Goal: Information Seeking & Learning: Learn about a topic

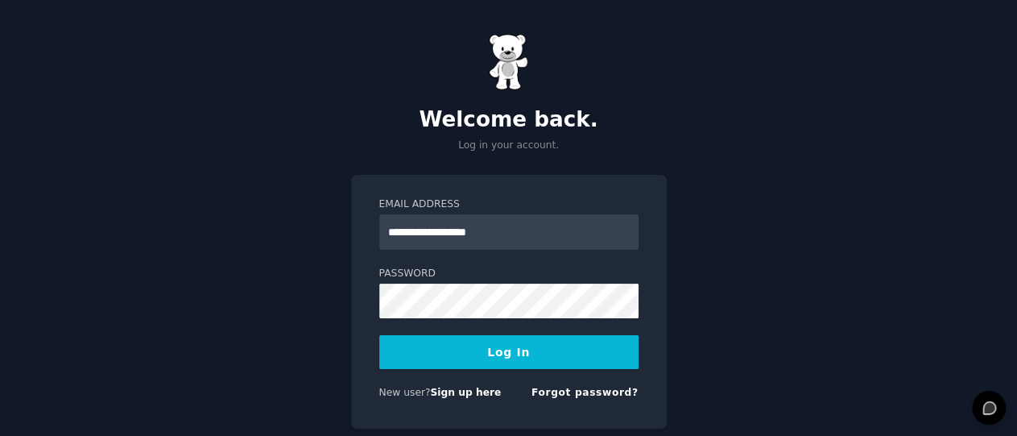
type input "**********"
click at [495, 349] on button "Log In" at bounding box center [508, 352] width 259 height 34
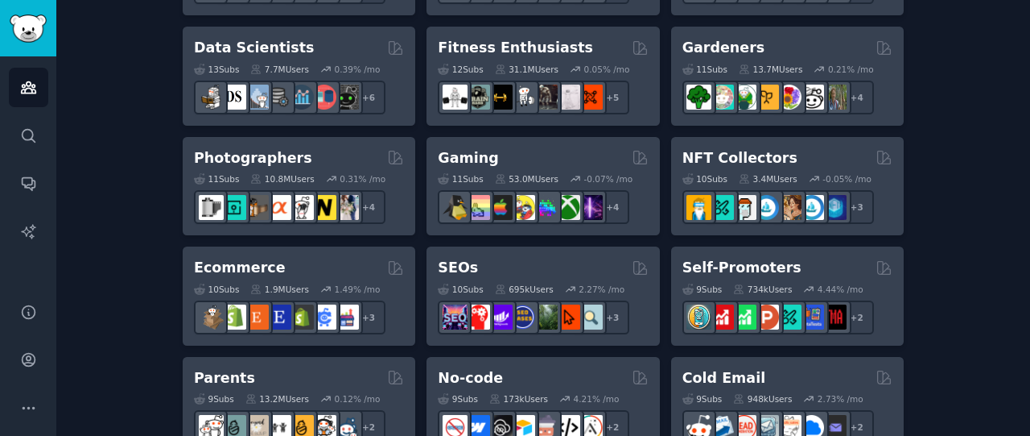
scroll to position [992, 0]
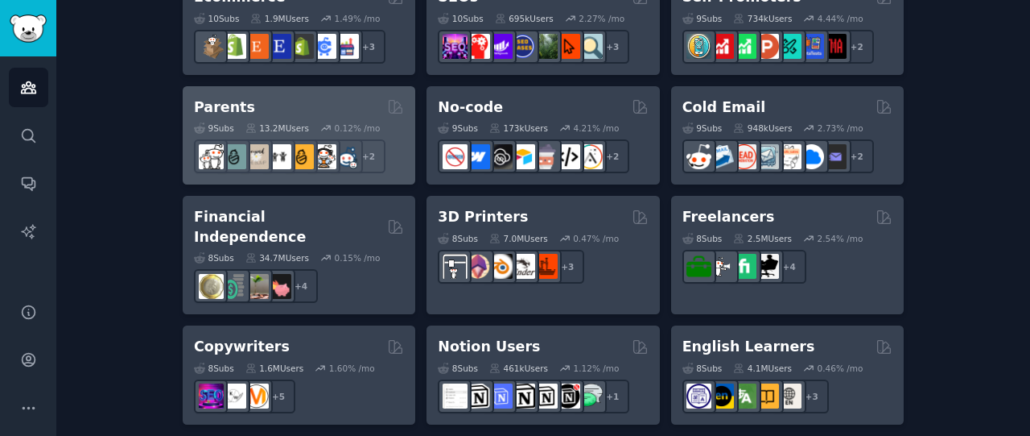
click at [221, 105] on h2 "Parents" at bounding box center [224, 107] width 61 height 20
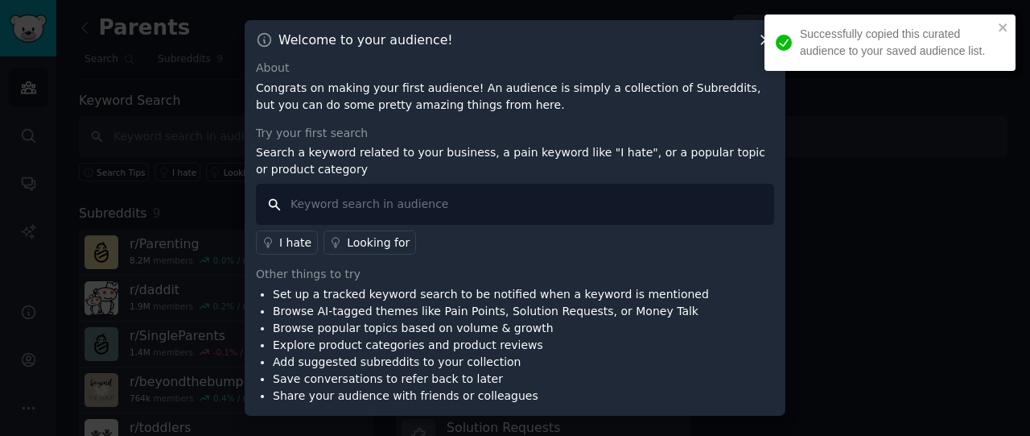
click at [383, 201] on input "text" at bounding box center [515, 204] width 518 height 41
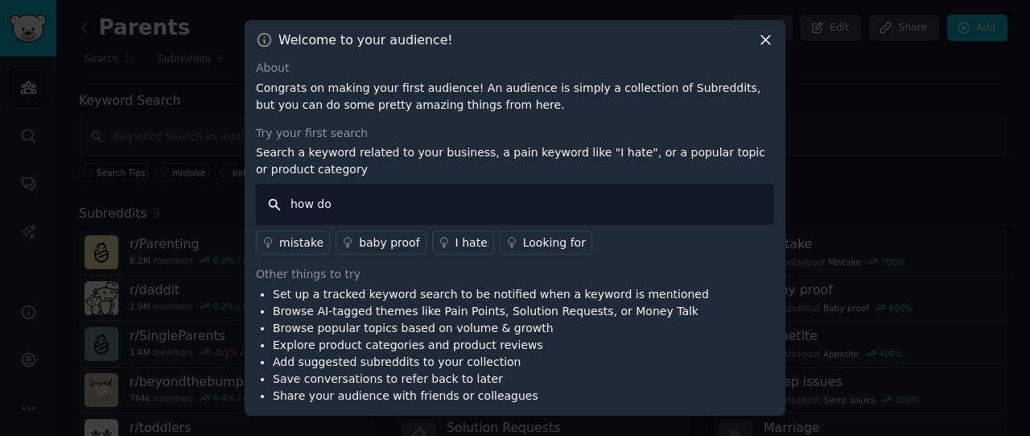
type input "how do i"
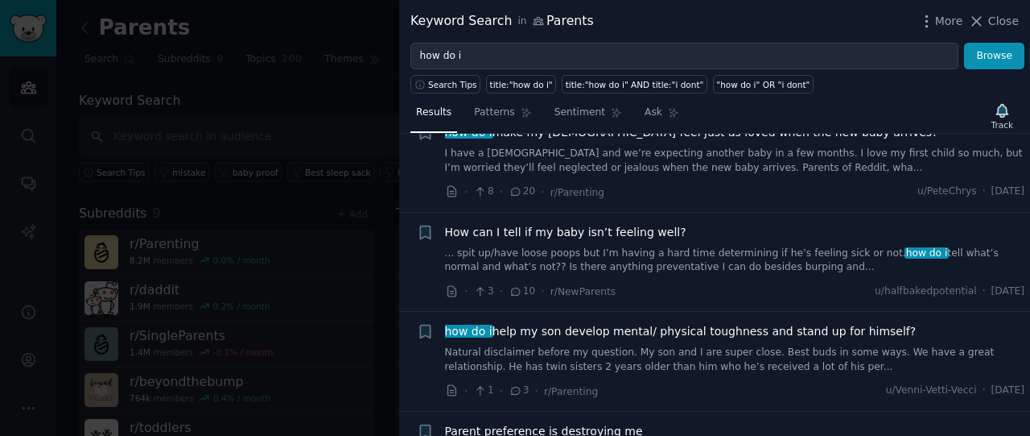
scroll to position [1262, 0]
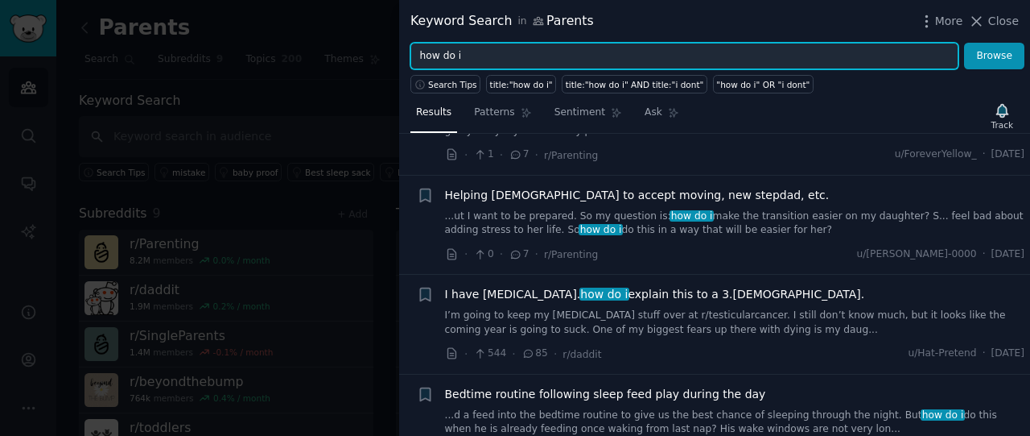
drag, startPoint x: 489, startPoint y: 59, endPoint x: 422, endPoint y: 59, distance: 66.8
click at [422, 59] on input "how do i" at bounding box center [685, 56] width 548 height 27
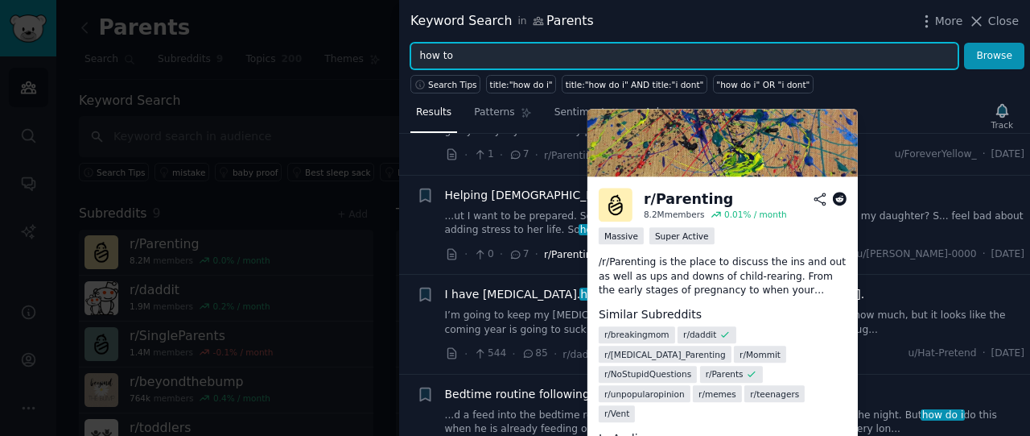
type input "how to"
click at [964, 43] on button "Browse" at bounding box center [994, 56] width 60 height 27
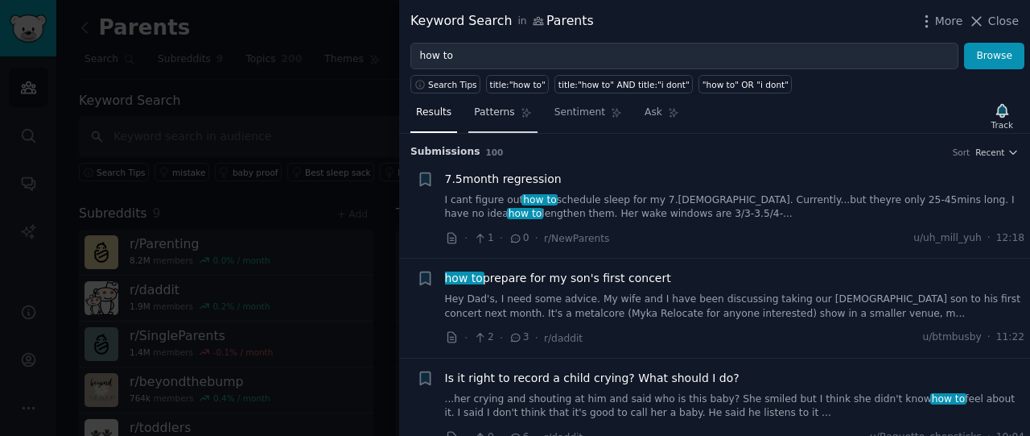
click at [521, 115] on icon at bounding box center [526, 112] width 11 height 11
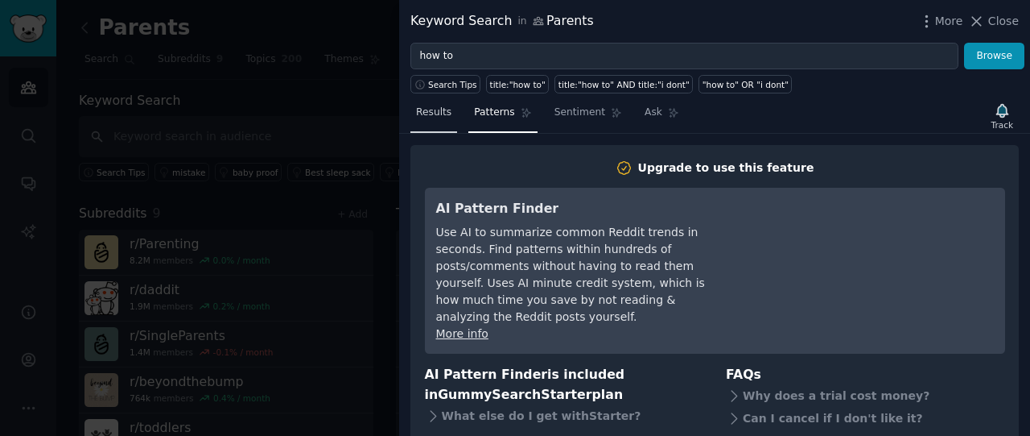
click at [436, 116] on span "Results" at bounding box center [433, 112] width 35 height 14
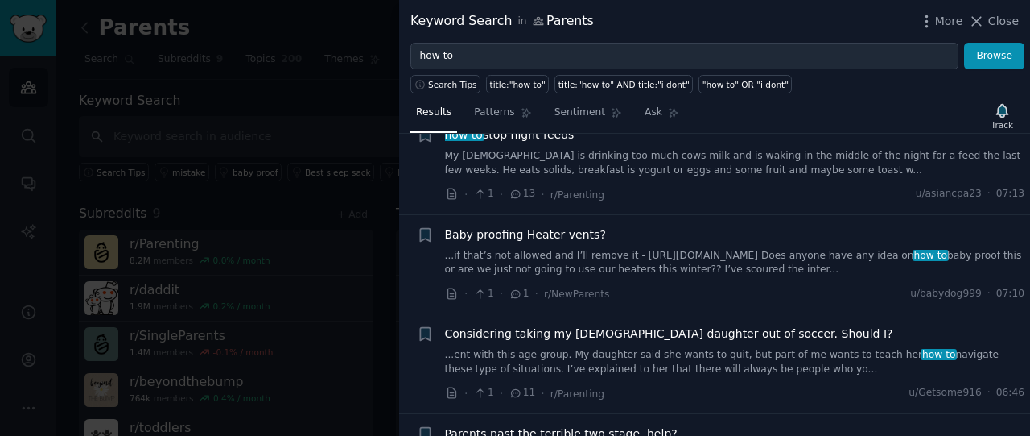
scroll to position [631, 0]
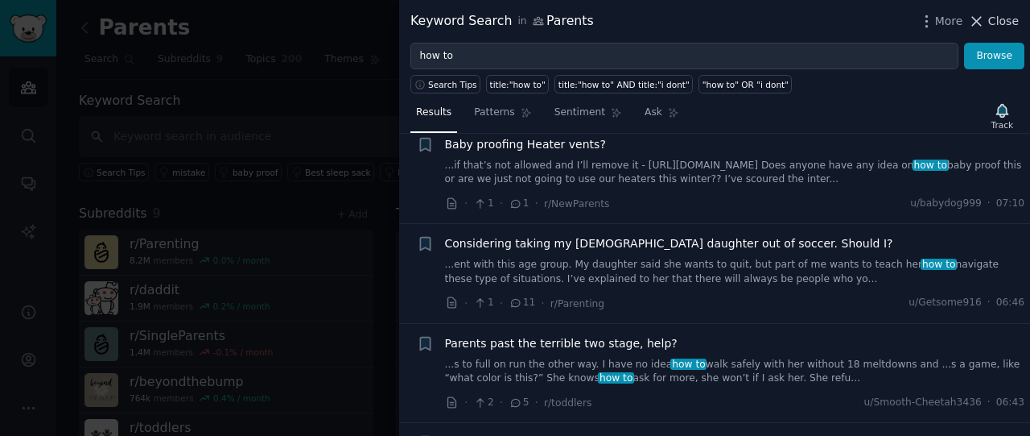
click at [1008, 14] on span "Close" at bounding box center [1004, 21] width 31 height 17
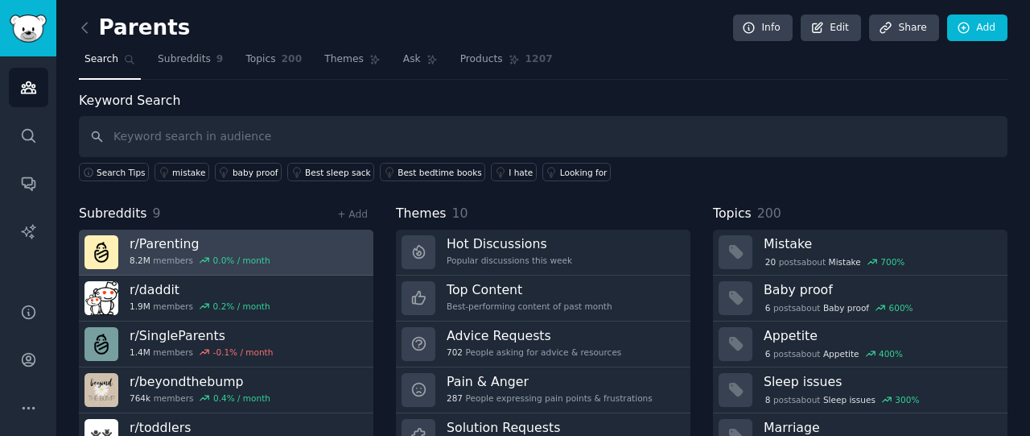
click at [178, 248] on h3 "r/ Parenting" at bounding box center [200, 243] width 141 height 17
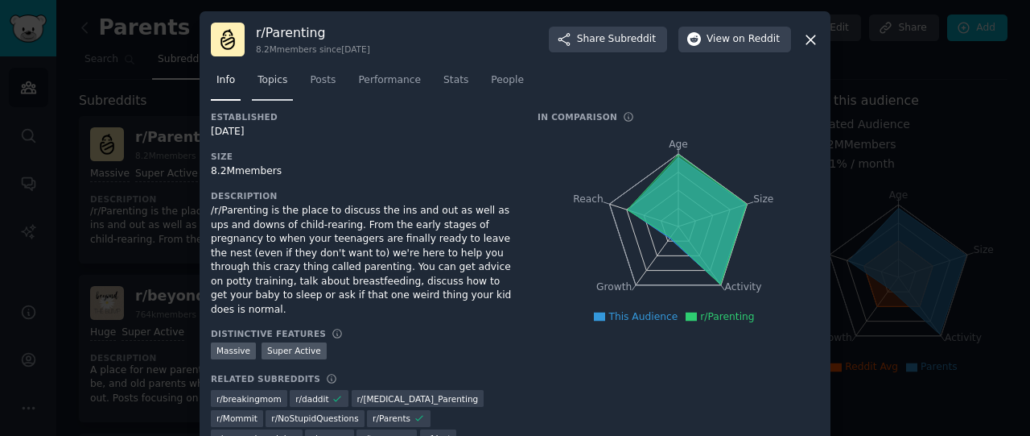
click at [258, 80] on span "Topics" at bounding box center [273, 80] width 30 height 14
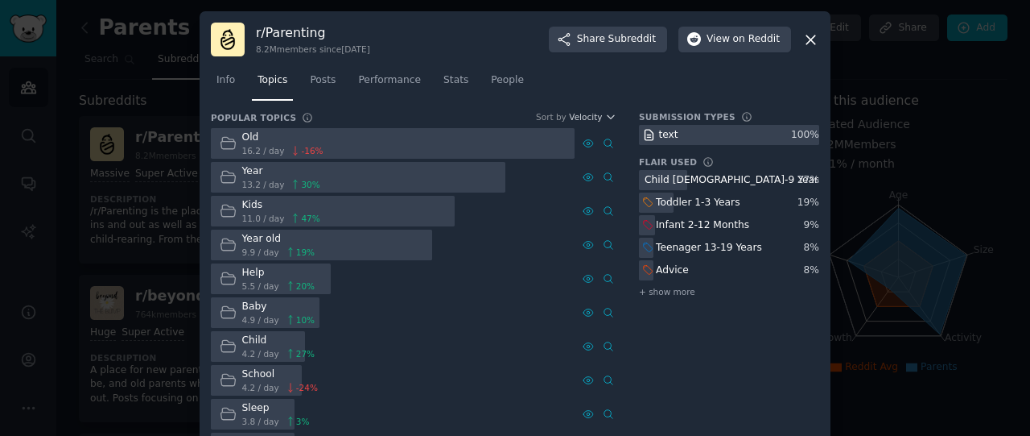
click at [247, 173] on div "Year" at bounding box center [281, 171] width 78 height 14
click at [603, 175] on icon at bounding box center [608, 176] width 11 height 11
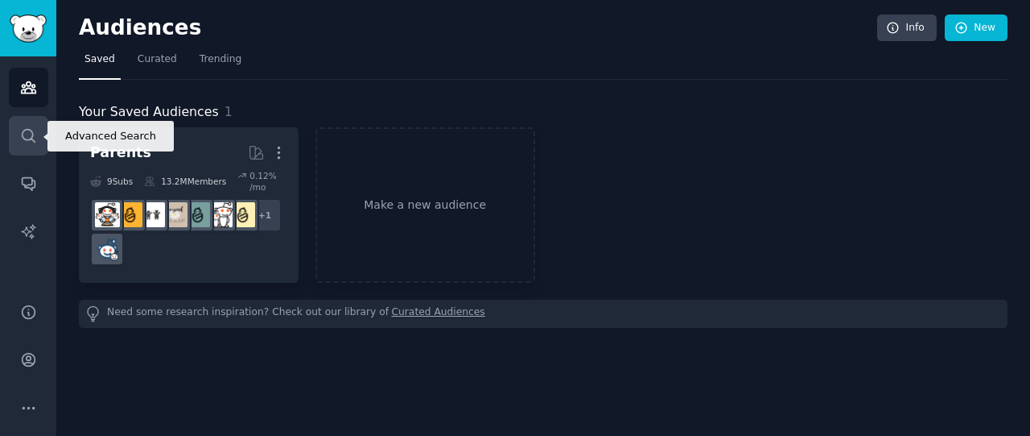
click at [35, 130] on icon "Sidebar" at bounding box center [28, 135] width 17 height 17
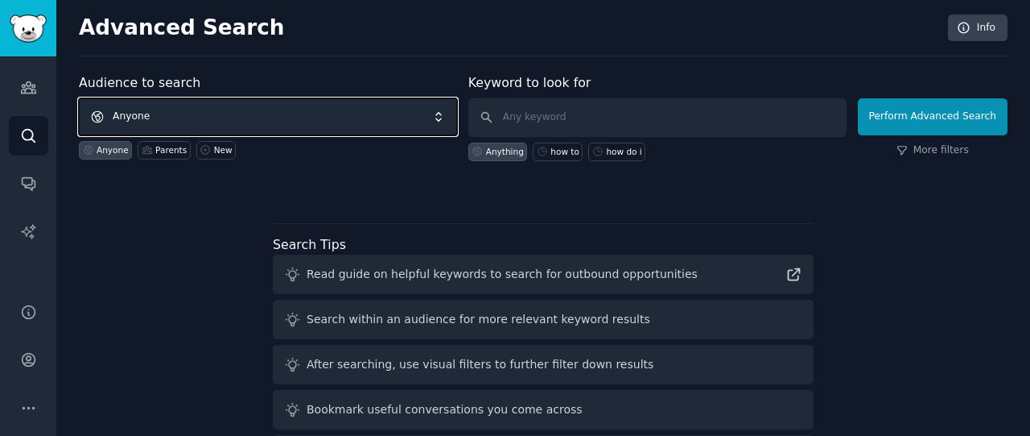
click at [330, 119] on span "Anyone" at bounding box center [268, 116] width 378 height 37
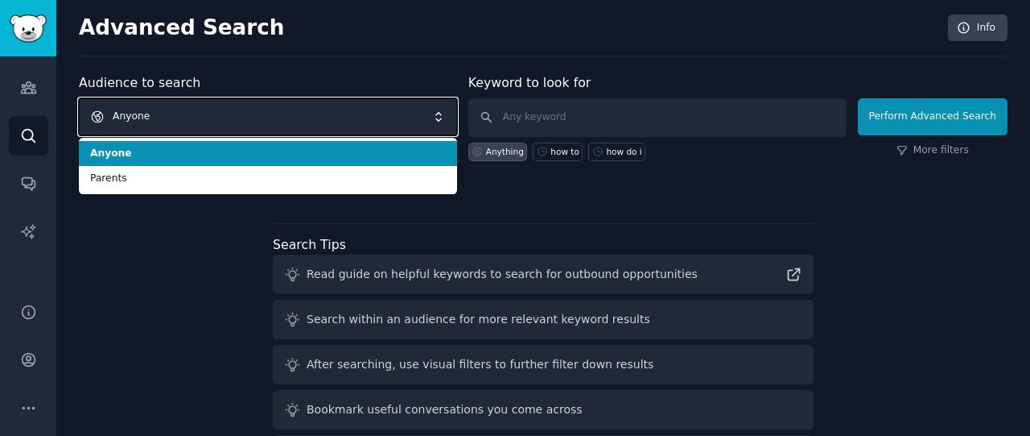
click at [331, 120] on span "Anyone" at bounding box center [268, 116] width 378 height 37
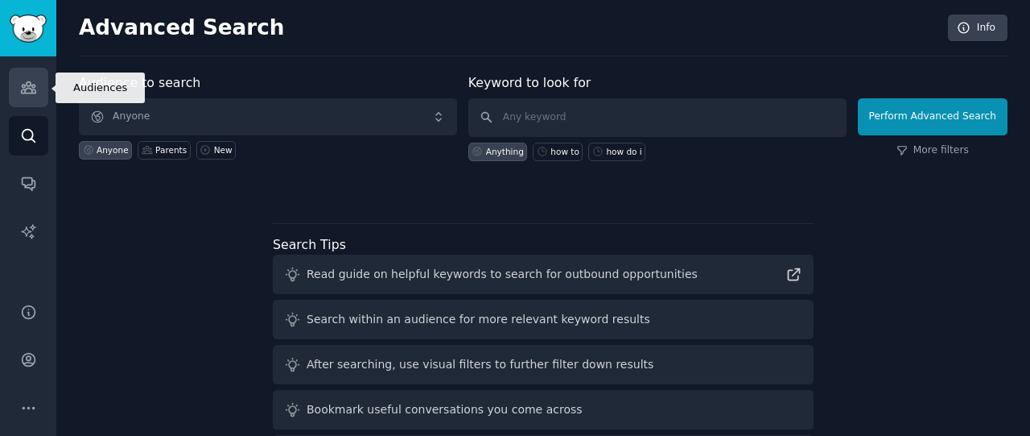
click at [27, 85] on icon "Sidebar" at bounding box center [28, 87] width 17 height 17
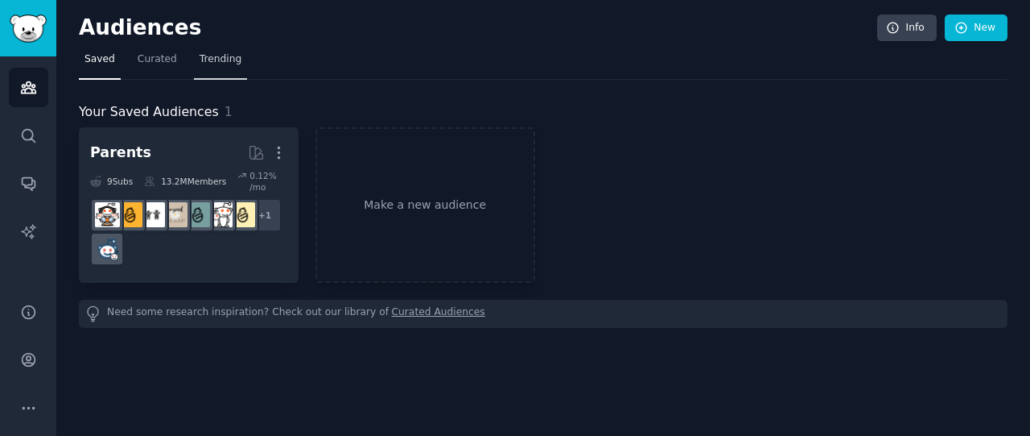
click at [204, 59] on span "Trending" at bounding box center [221, 59] width 42 height 14
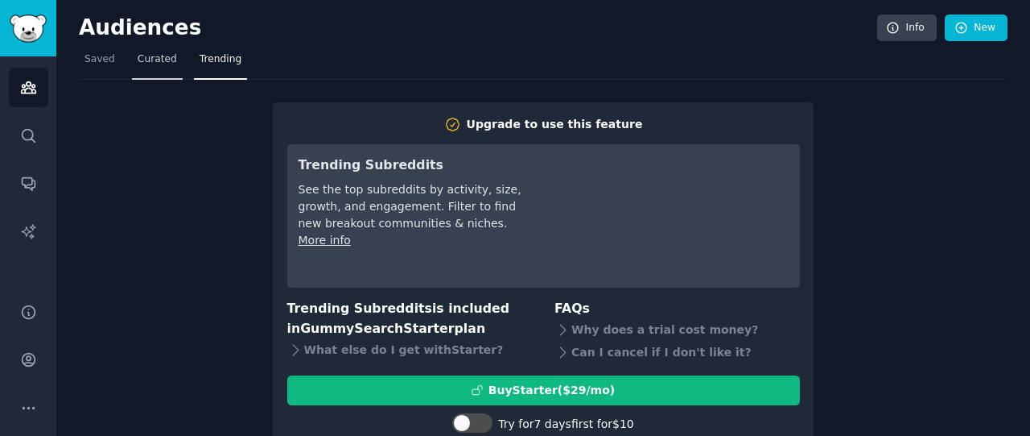
click at [152, 54] on span "Curated" at bounding box center [157, 59] width 39 height 14
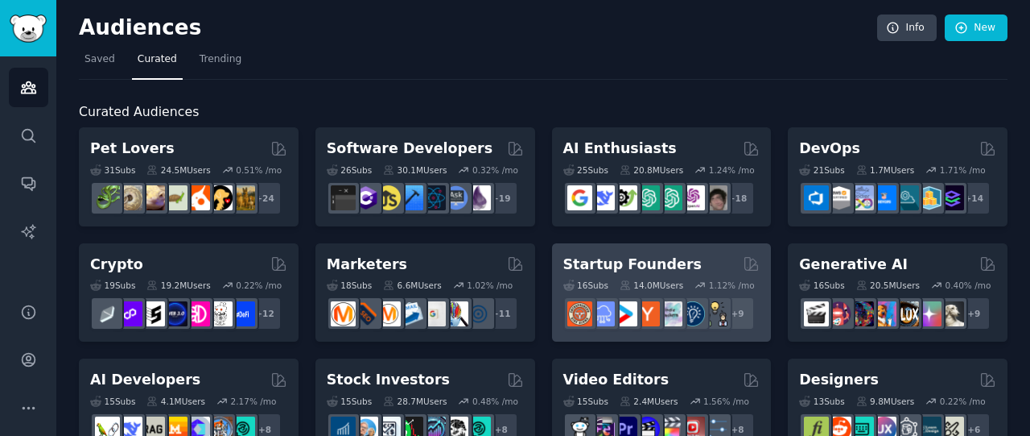
click at [593, 266] on h2 "Startup Founders" at bounding box center [633, 264] width 138 height 20
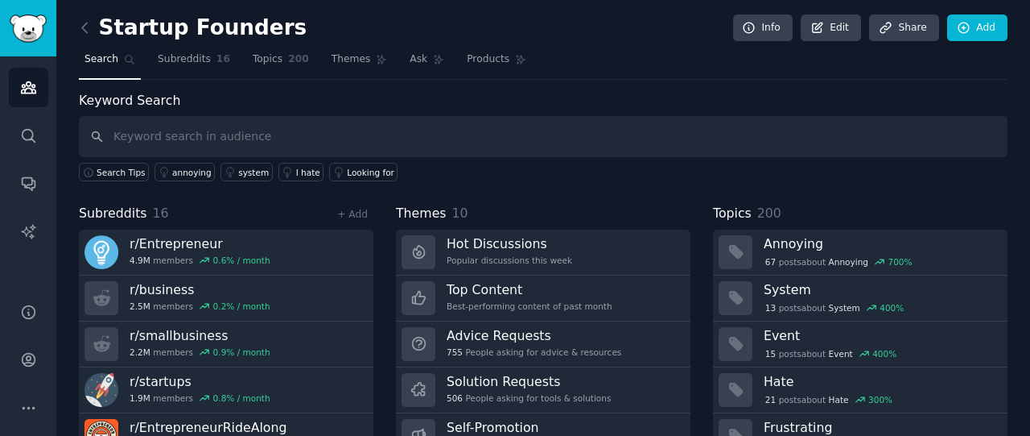
scroll to position [90, 0]
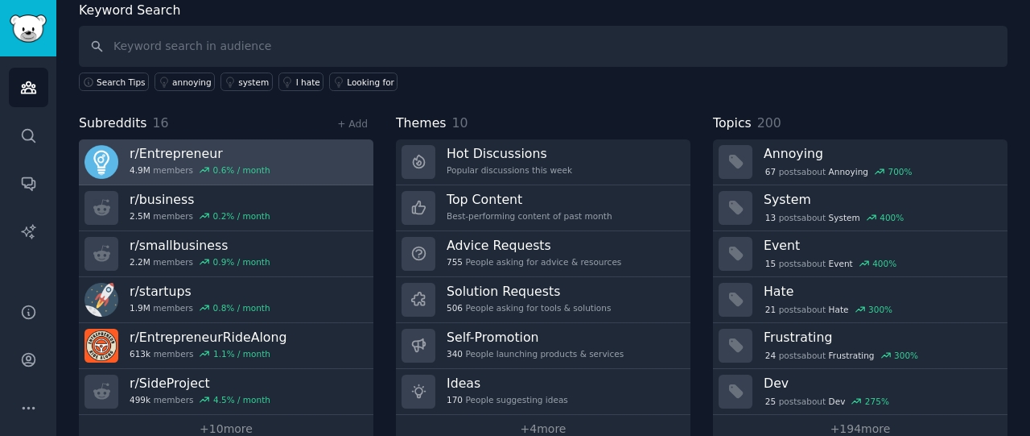
click at [167, 160] on div "r/ Entrepreneur 4.9M members 0.6 % / month" at bounding box center [200, 162] width 141 height 34
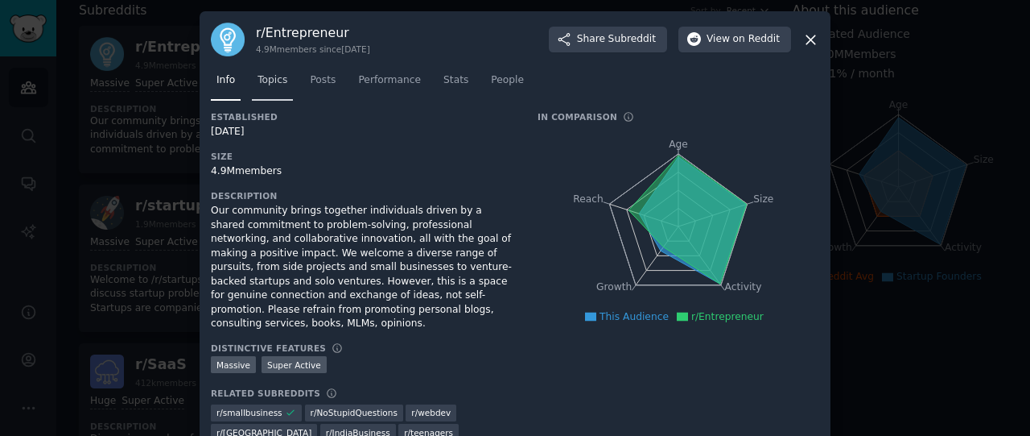
click at [262, 81] on span "Topics" at bounding box center [273, 80] width 30 height 14
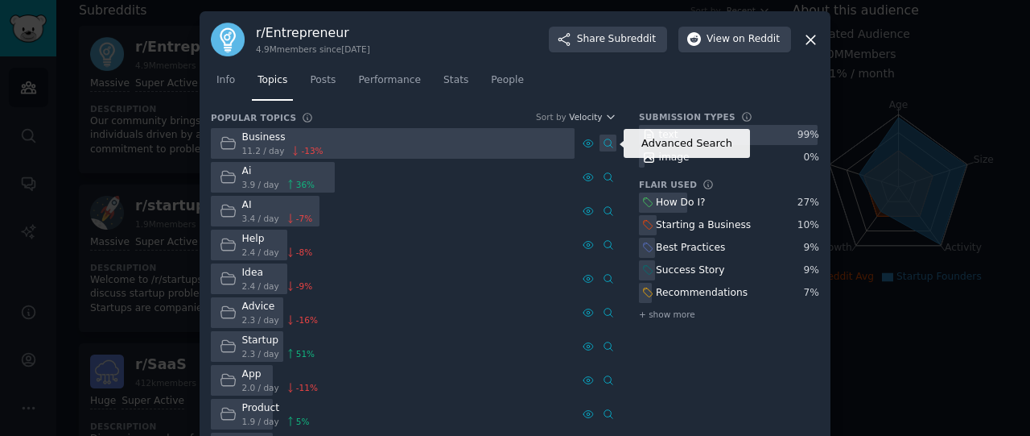
click at [603, 139] on icon at bounding box center [608, 143] width 11 height 11
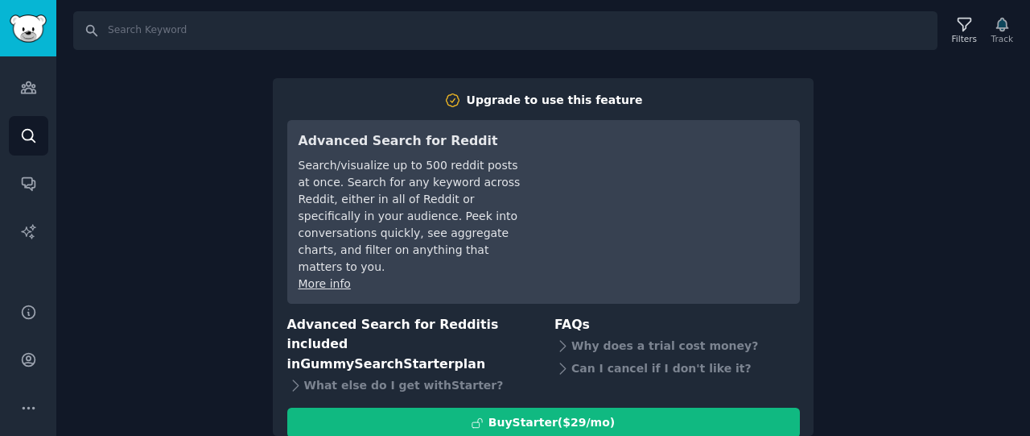
scroll to position [14, 0]
